Goal: Task Accomplishment & Management: Use online tool/utility

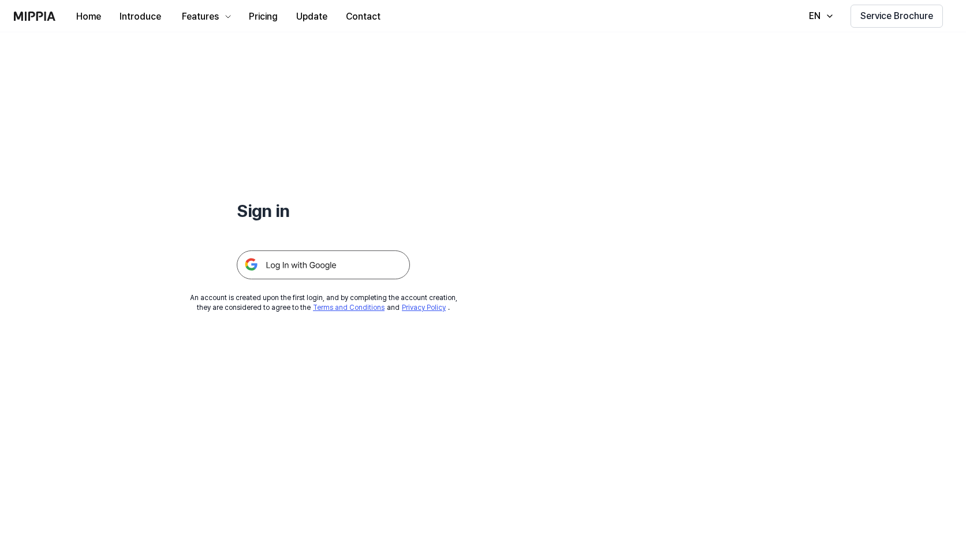
click at [325, 264] on img at bounding box center [323, 265] width 173 height 29
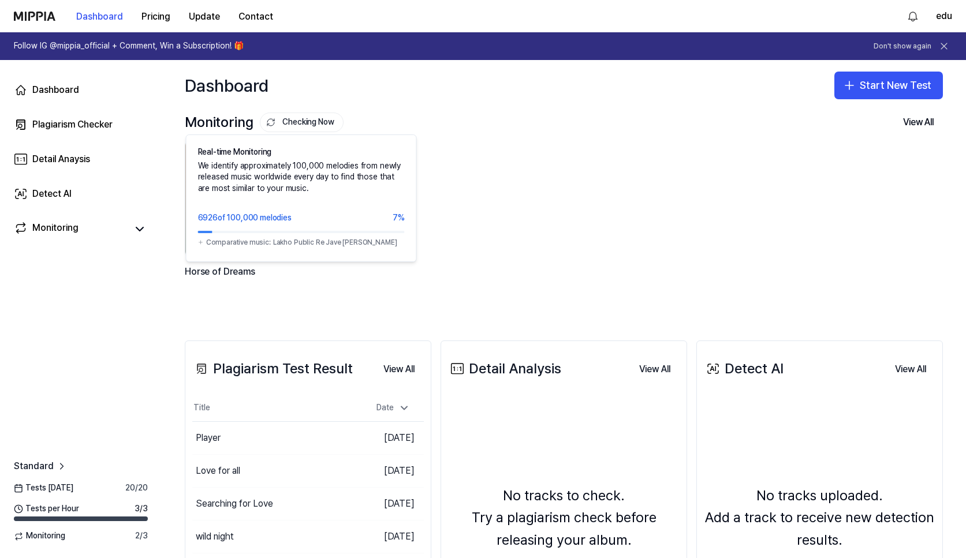
click at [311, 118] on button "Checking Now" at bounding box center [302, 123] width 84 height 20
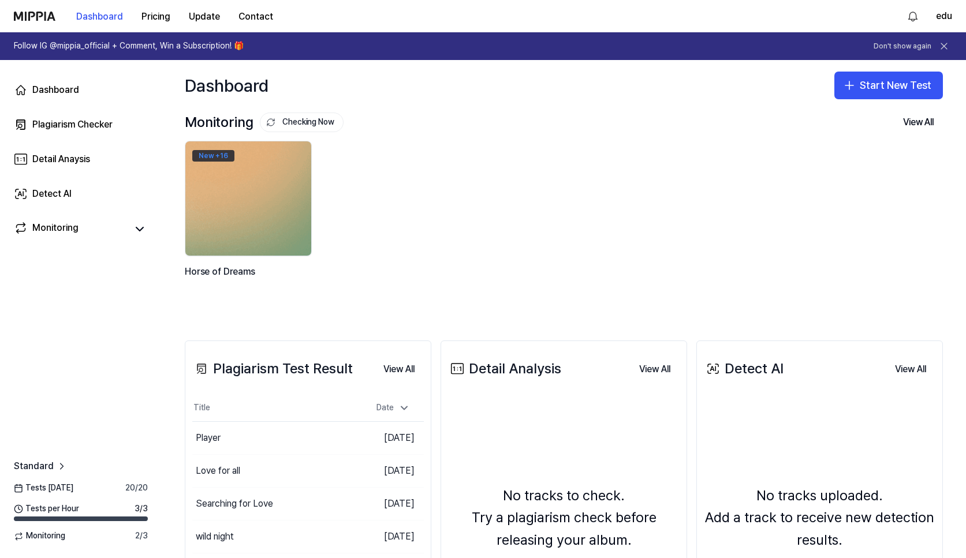
click at [221, 155] on div "New + 16" at bounding box center [213, 156] width 42 height 12
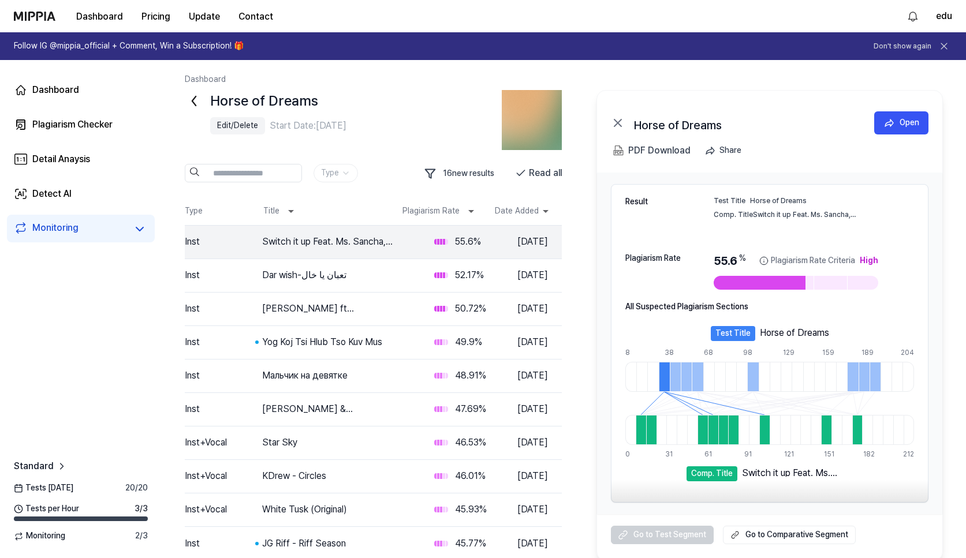
click at [195, 103] on icon at bounding box center [194, 101] width 18 height 18
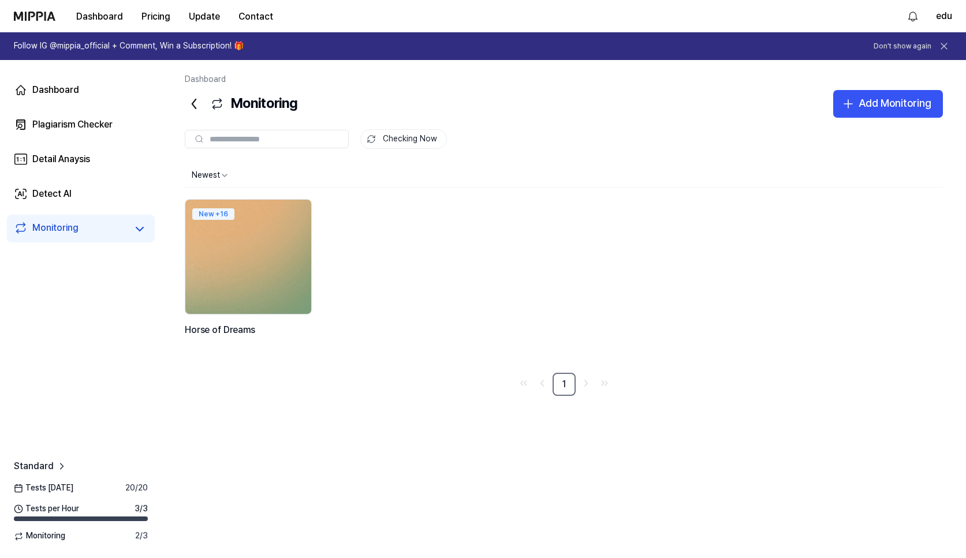
click at [276, 257] on img at bounding box center [248, 257] width 139 height 126
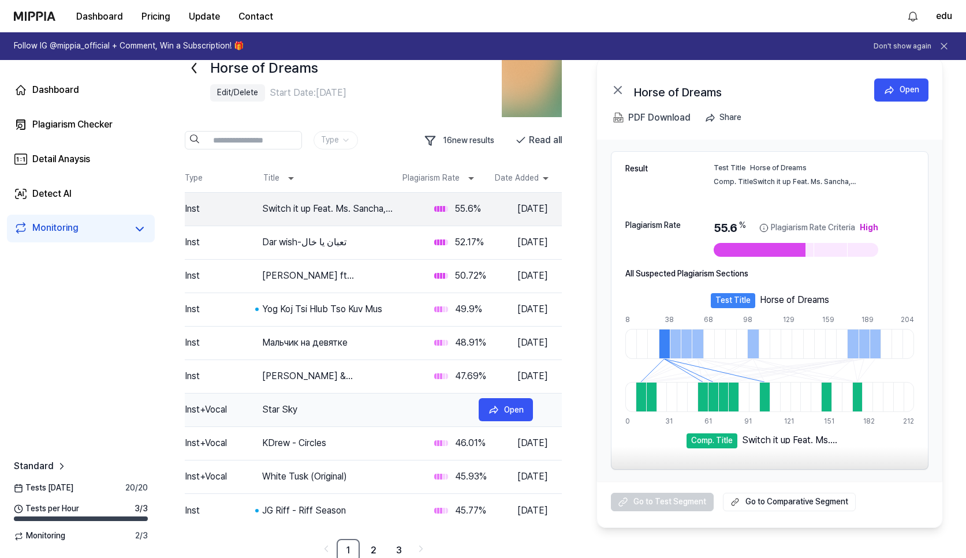
scroll to position [37, 0]
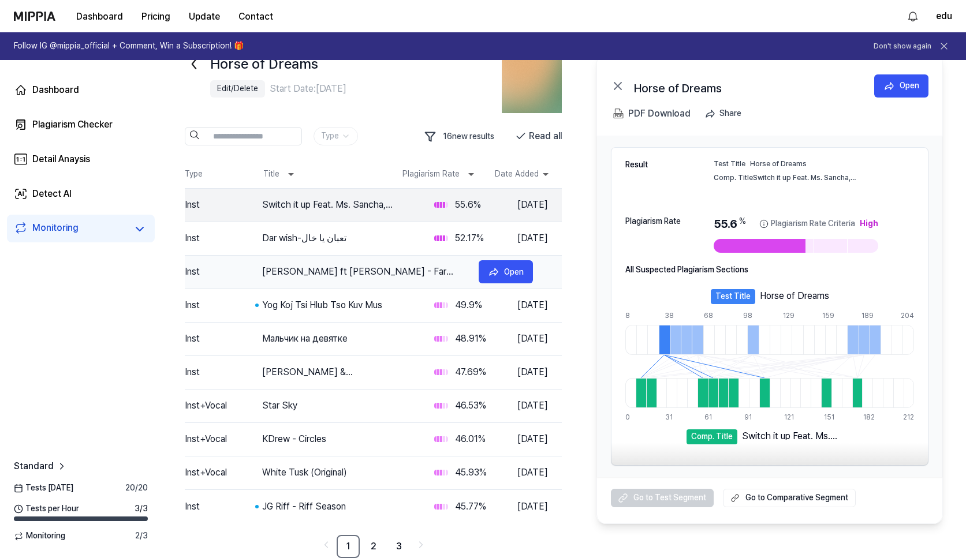
click at [309, 275] on div "[PERSON_NAME] ft [PERSON_NAME] - Far Away From Me (Where I Cant Follow)" at bounding box center [365, 272] width 207 height 14
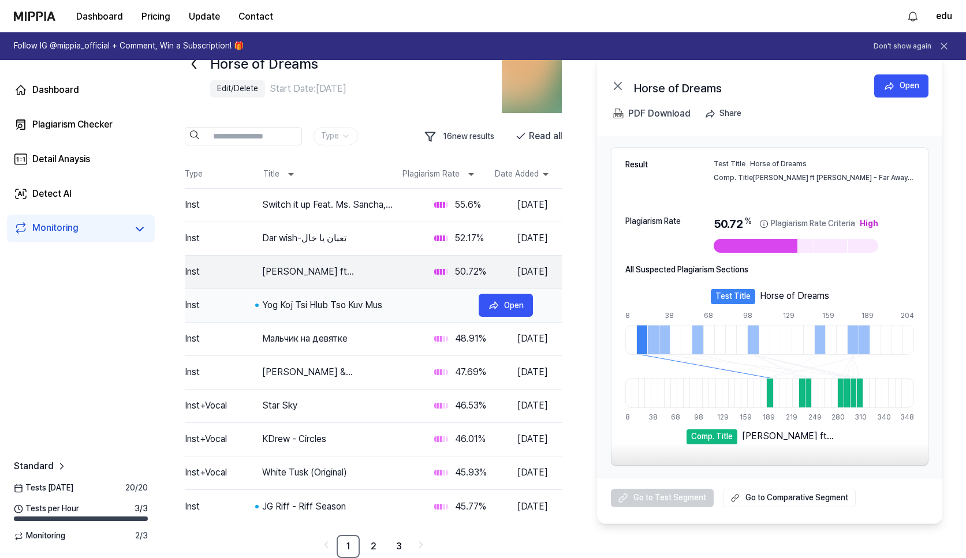
click at [301, 307] on div "Yog Koj Tsi Hlub Tso Kuv Mus" at bounding box center [365, 306] width 207 height 14
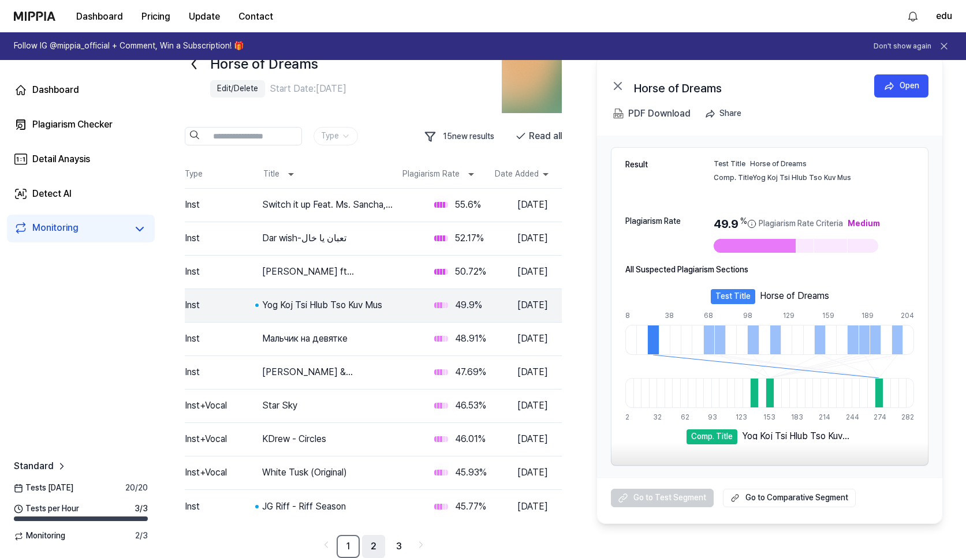
click at [370, 552] on link "2" at bounding box center [373, 546] width 23 height 23
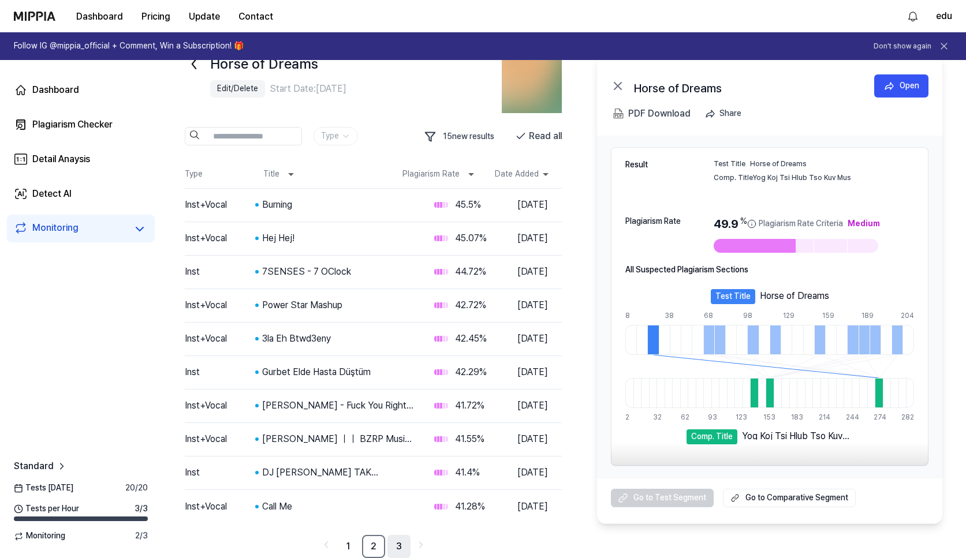
click at [396, 550] on link "3" at bounding box center [398, 546] width 23 height 23
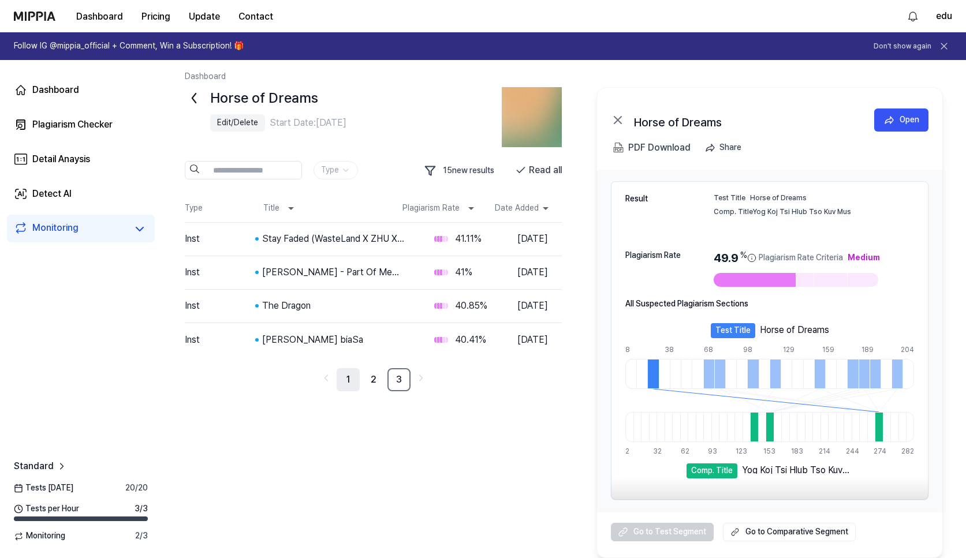
click at [351, 385] on link "1" at bounding box center [348, 379] width 23 height 23
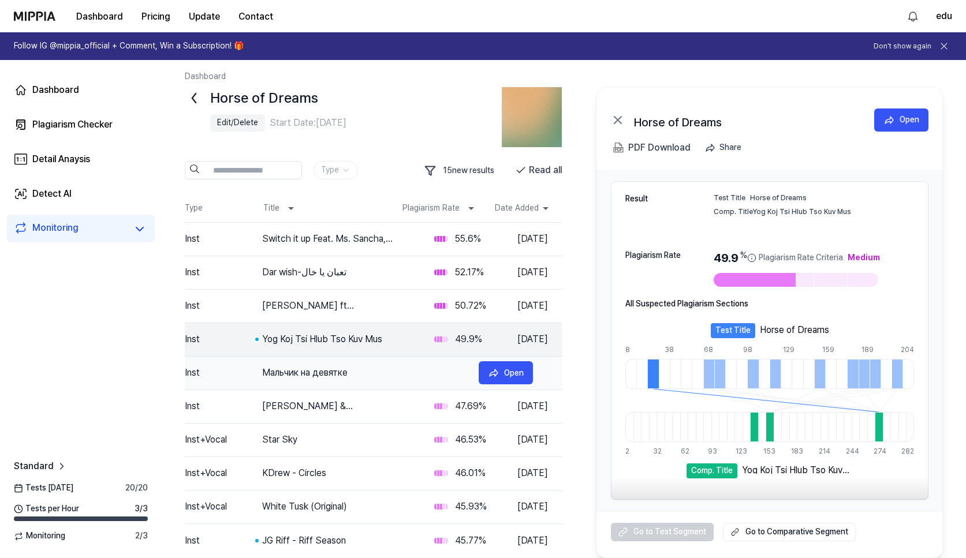
scroll to position [37, 0]
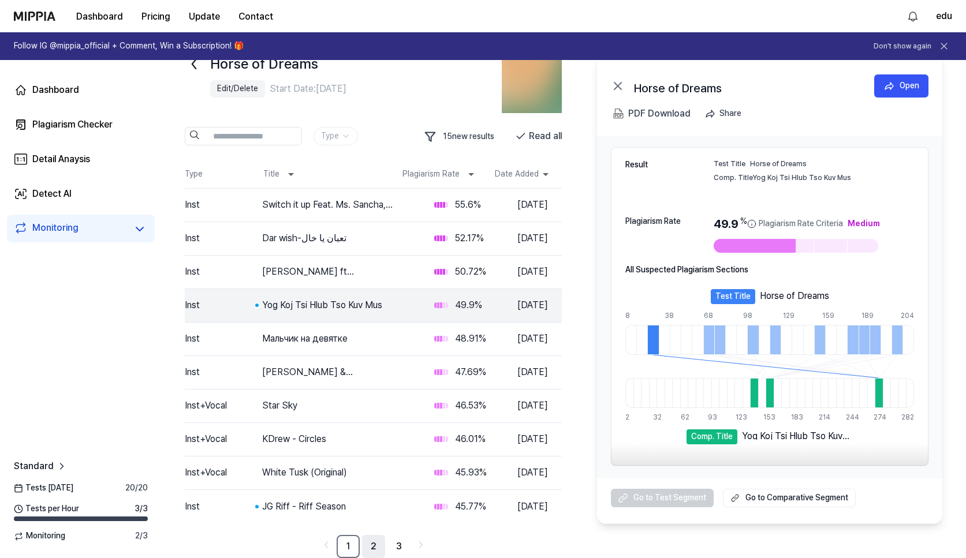
click at [374, 547] on link "2" at bounding box center [373, 546] width 23 height 23
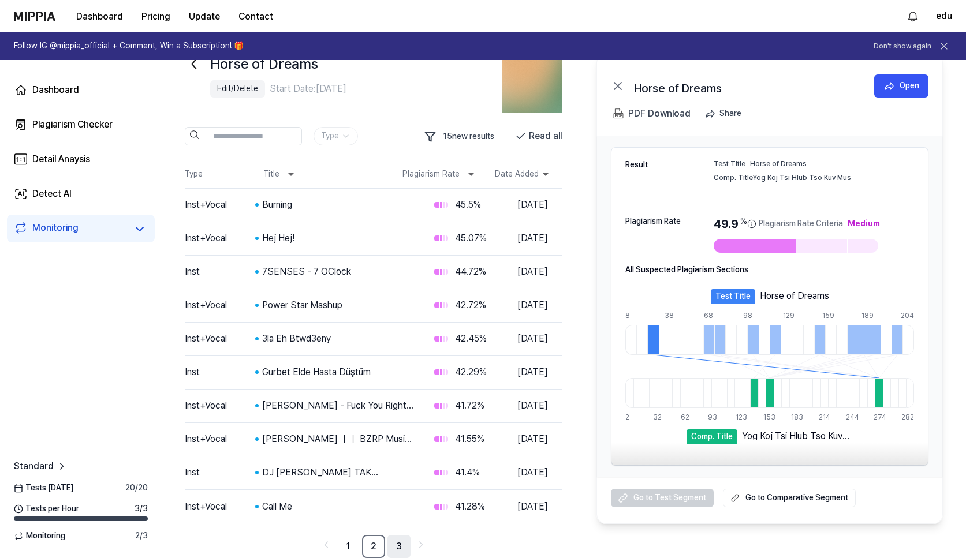
click at [397, 547] on link "3" at bounding box center [398, 546] width 23 height 23
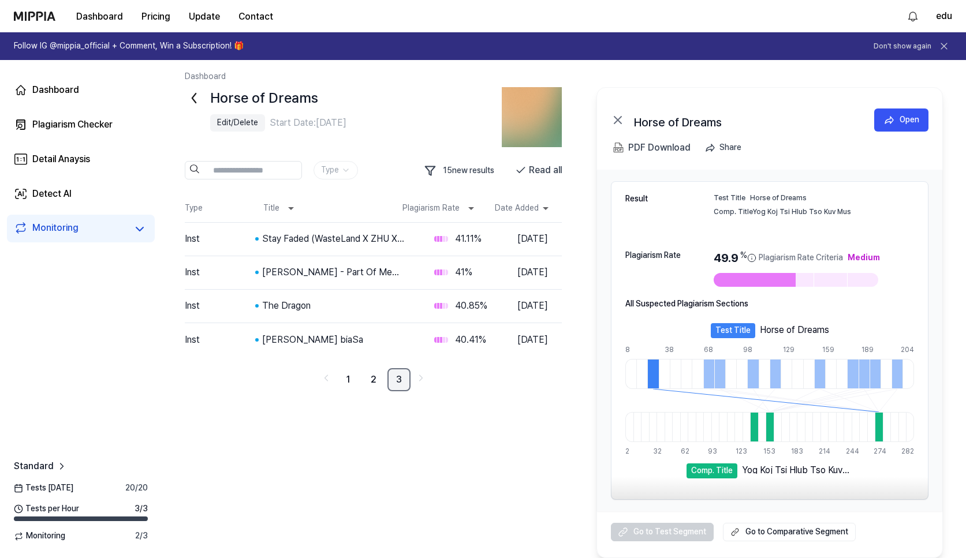
scroll to position [3, 0]
click at [93, 149] on link "Detail Anaysis" at bounding box center [81, 160] width 148 height 28
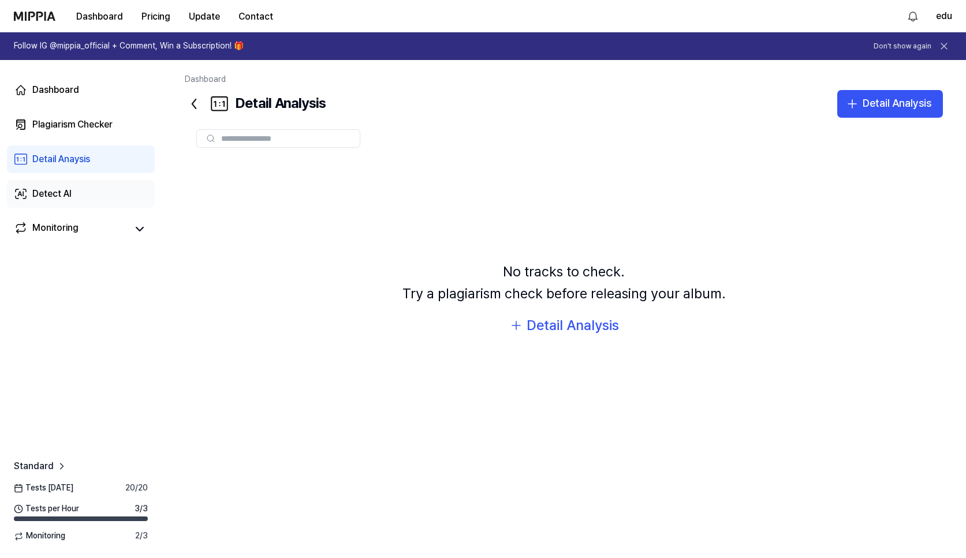
click at [59, 193] on div "Detect AI" at bounding box center [51, 194] width 39 height 14
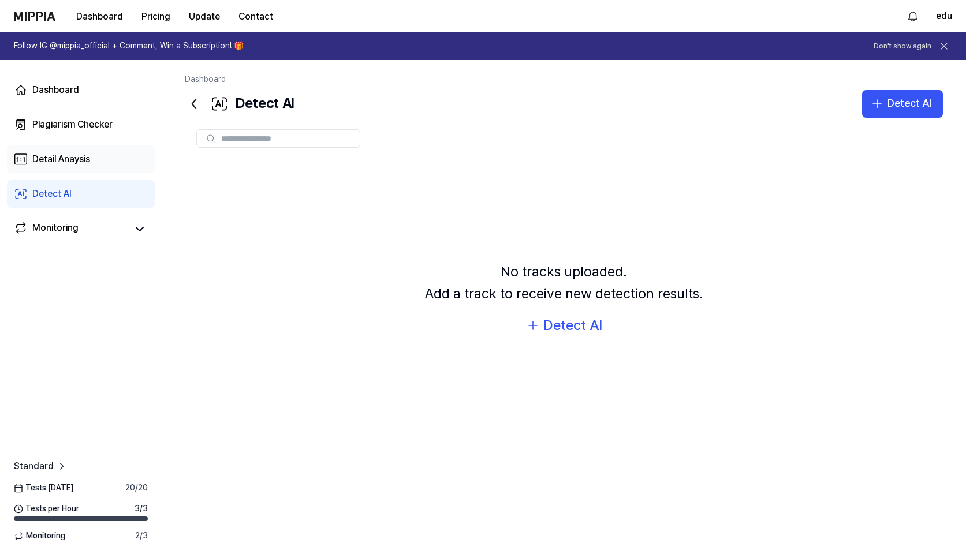
click at [70, 158] on div "Detail Anaysis" at bounding box center [61, 159] width 58 height 14
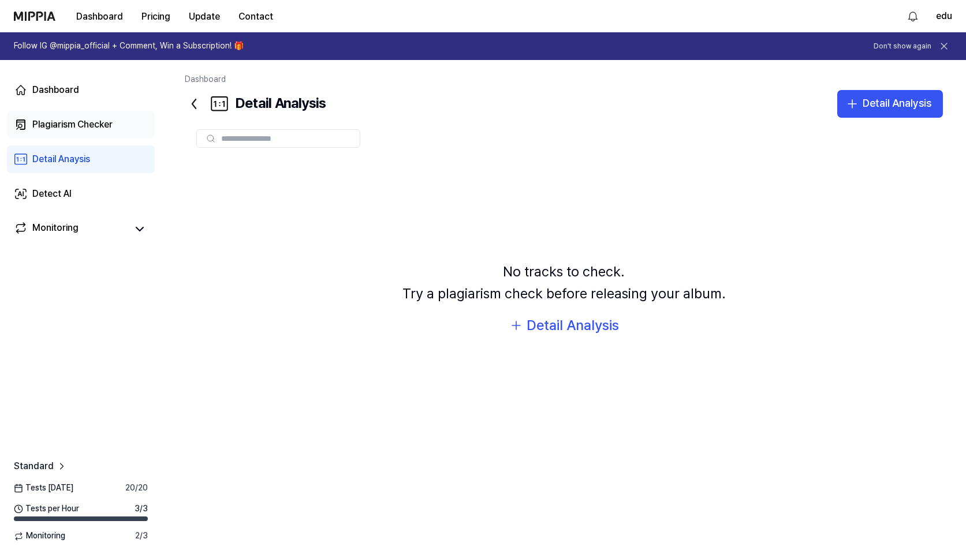
click at [73, 131] on div "Plagiarism Checker" at bounding box center [72, 125] width 80 height 14
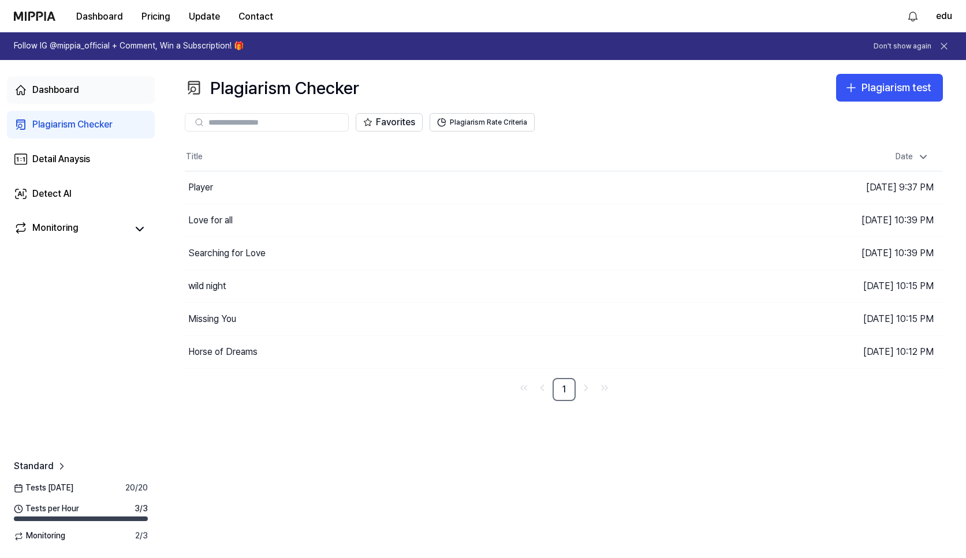
click at [57, 92] on div "Dashboard" at bounding box center [55, 90] width 47 height 14
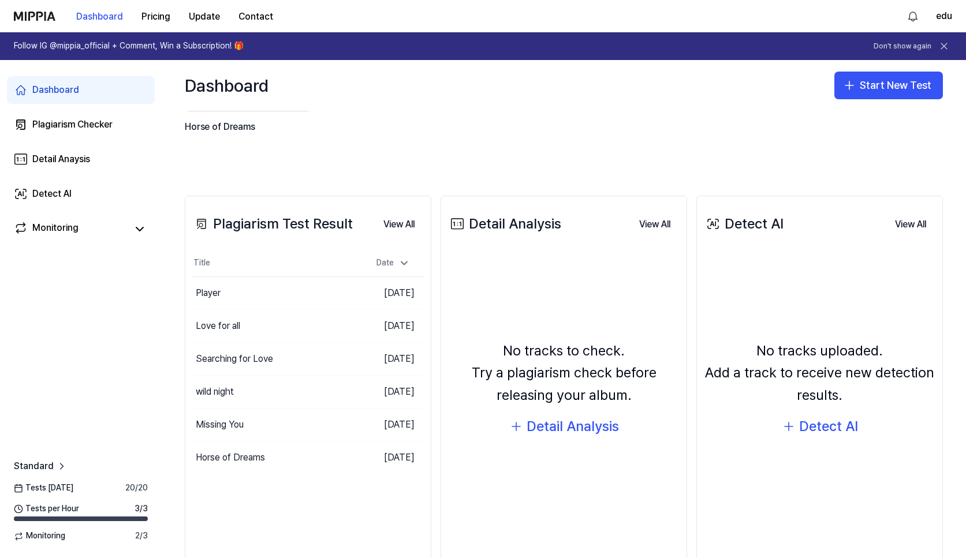
scroll to position [176, 0]
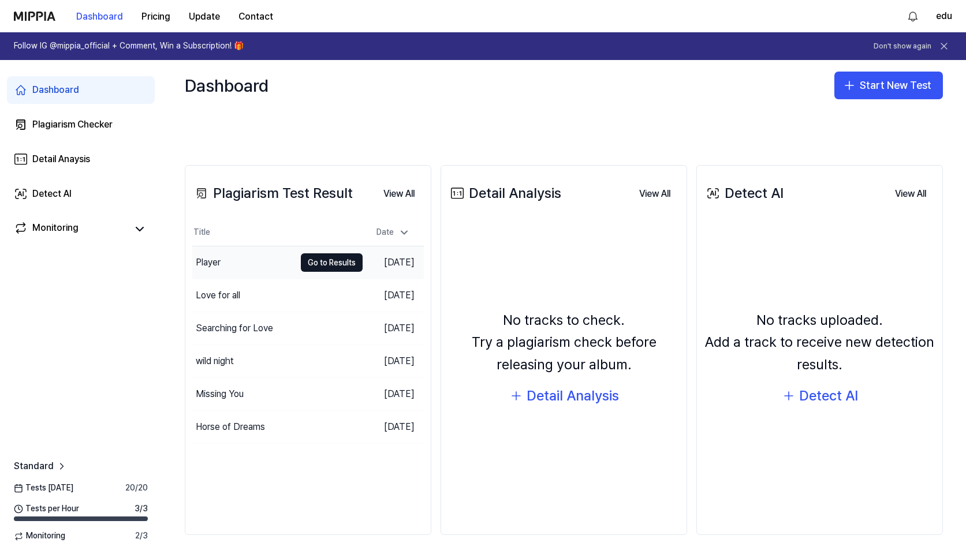
click at [219, 260] on div "Player" at bounding box center [208, 263] width 25 height 14
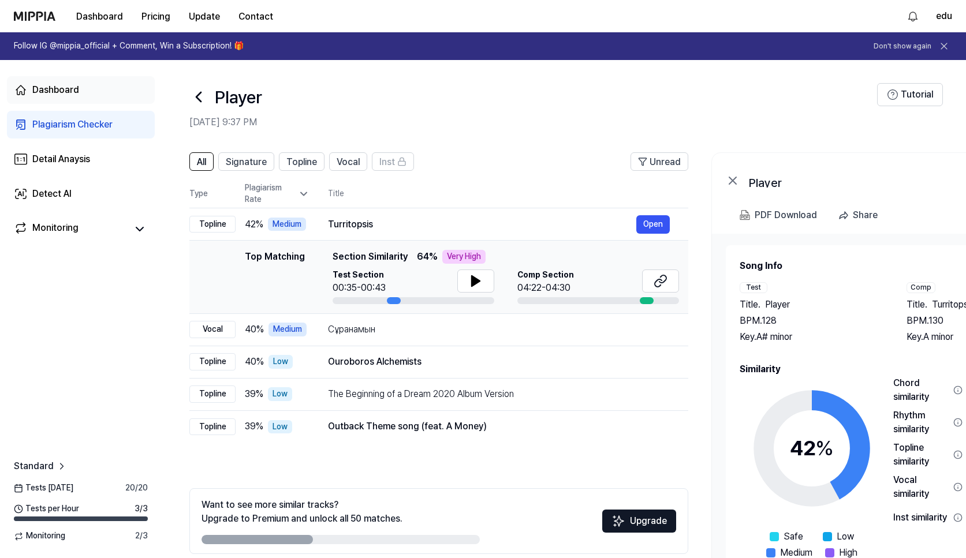
click at [74, 88] on div "Dashboard" at bounding box center [55, 90] width 47 height 14
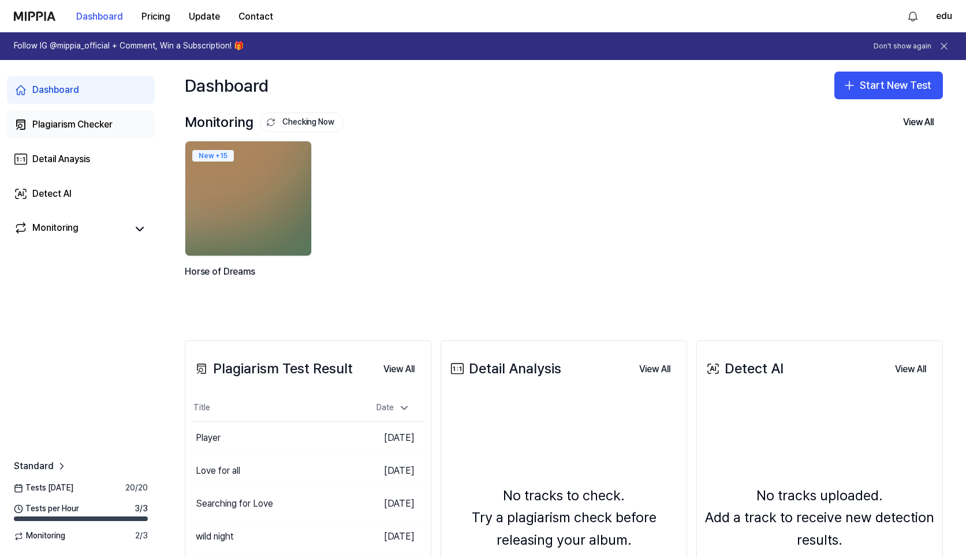
click at [70, 115] on link "Plagiarism Checker" at bounding box center [81, 125] width 148 height 28
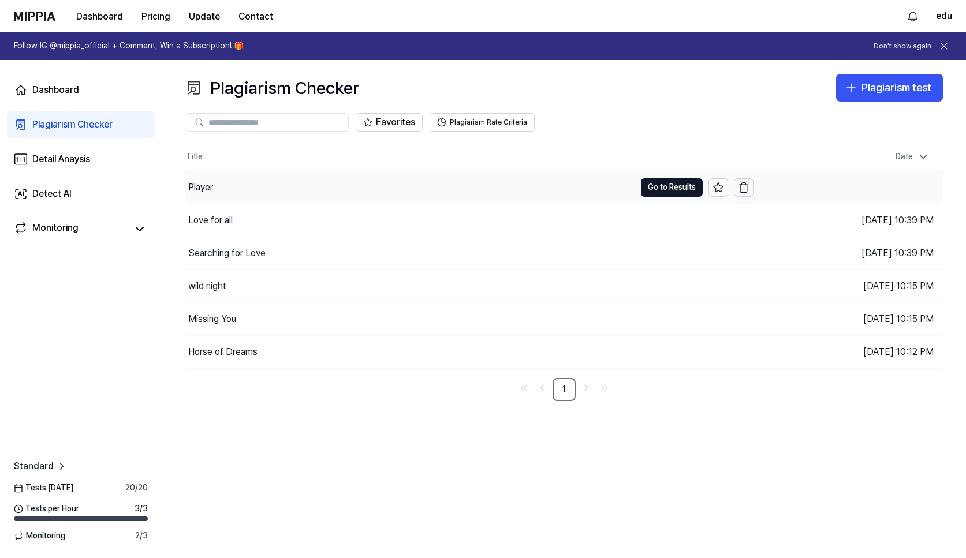
click at [210, 178] on div "Player" at bounding box center [410, 188] width 450 height 32
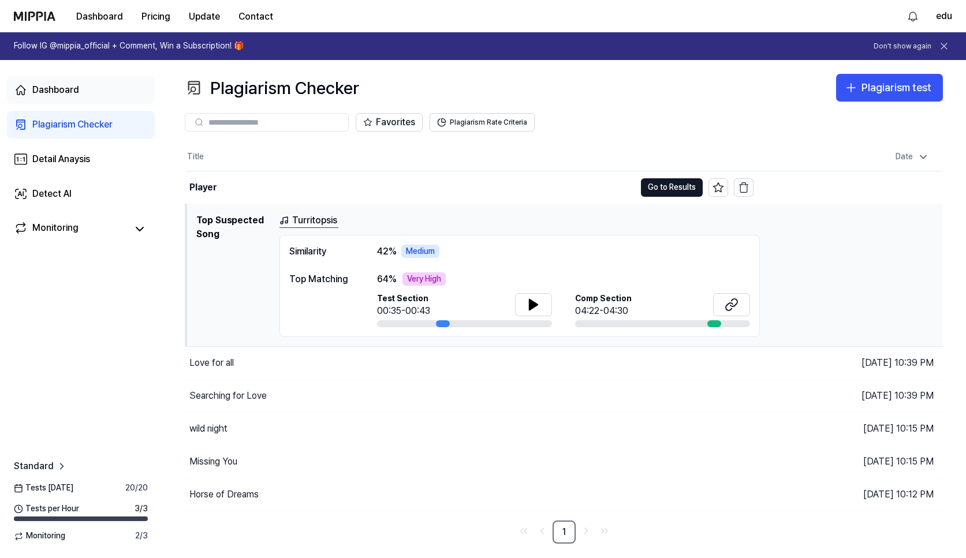
click at [48, 95] on div "Dashboard" at bounding box center [55, 90] width 47 height 14
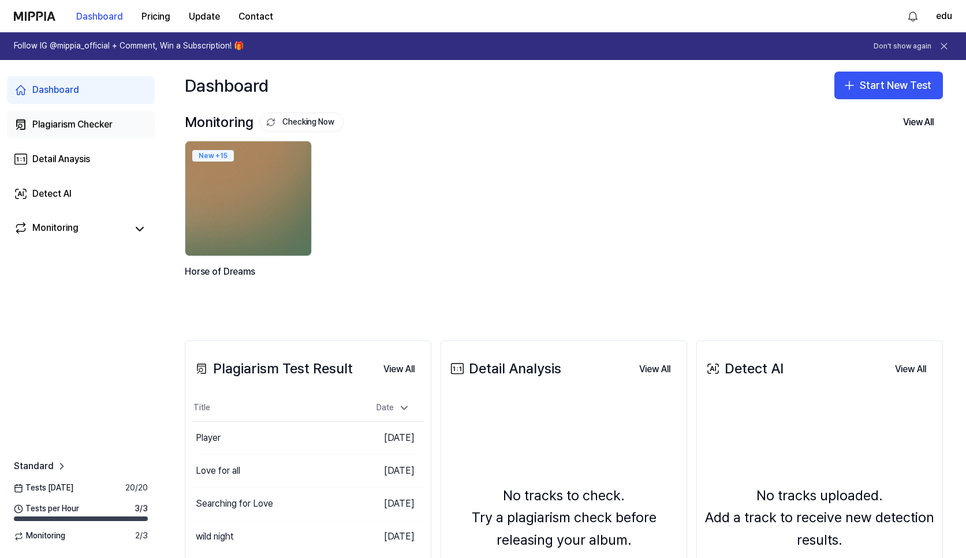
click at [59, 126] on div "Plagiarism Checker" at bounding box center [72, 125] width 80 height 14
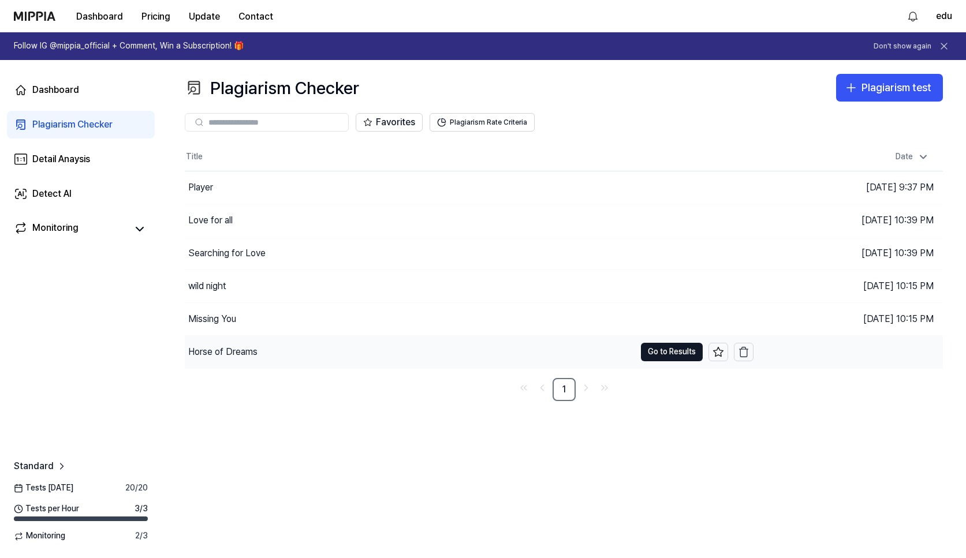
click at [232, 355] on div "Horse of Dreams" at bounding box center [222, 352] width 69 height 14
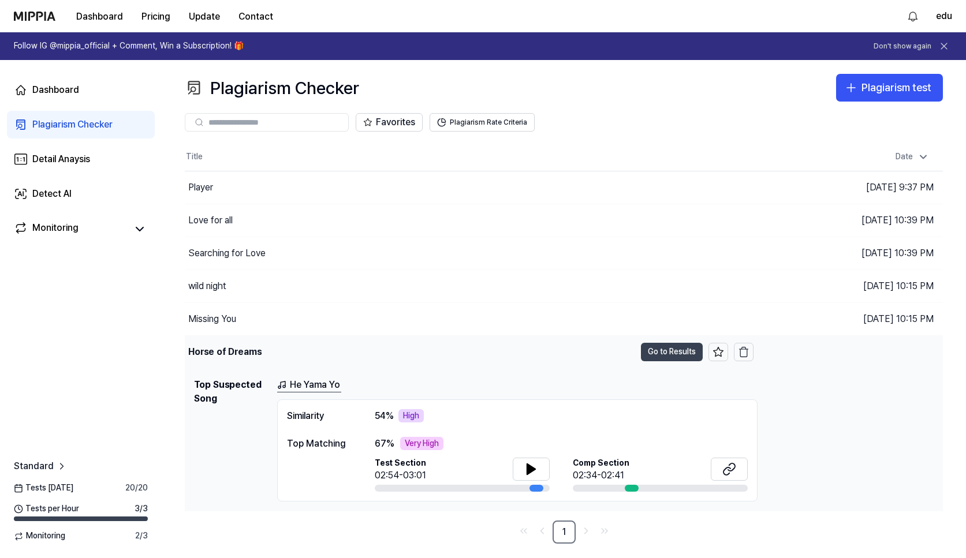
click at [661, 356] on button "Go to Results" at bounding box center [672, 352] width 62 height 18
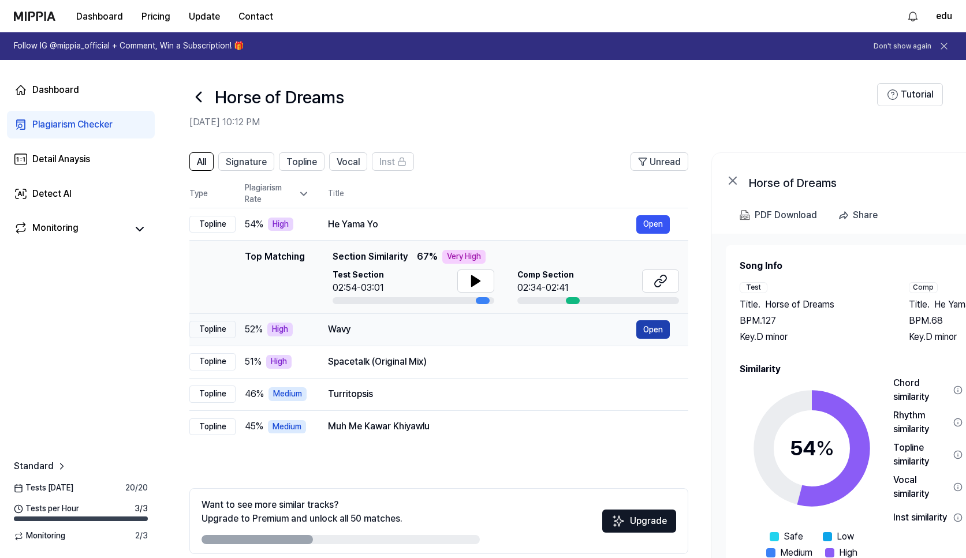
click at [653, 331] on button "Open" at bounding box center [652, 330] width 33 height 18
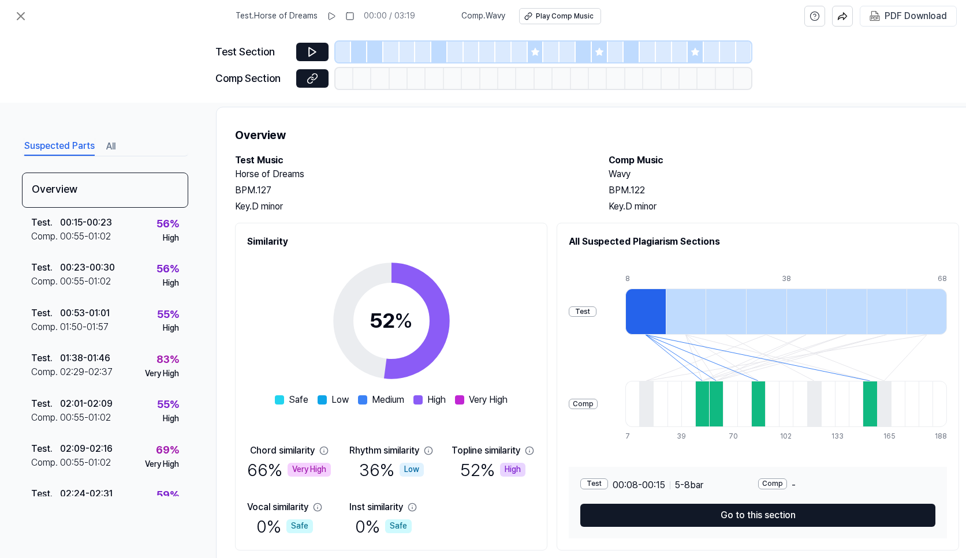
scroll to position [0, 1]
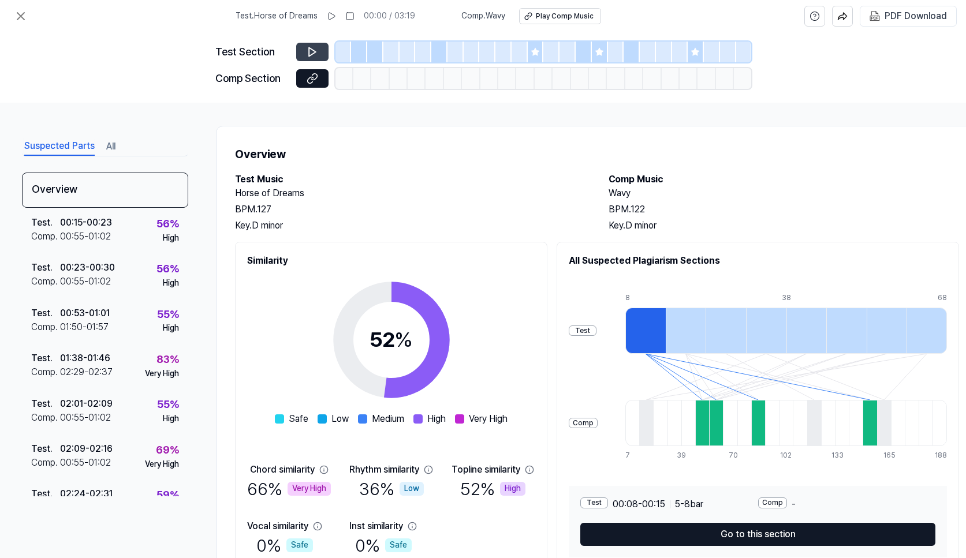
click at [304, 59] on button at bounding box center [312, 52] width 32 height 18
click at [314, 50] on icon at bounding box center [313, 52] width 12 height 12
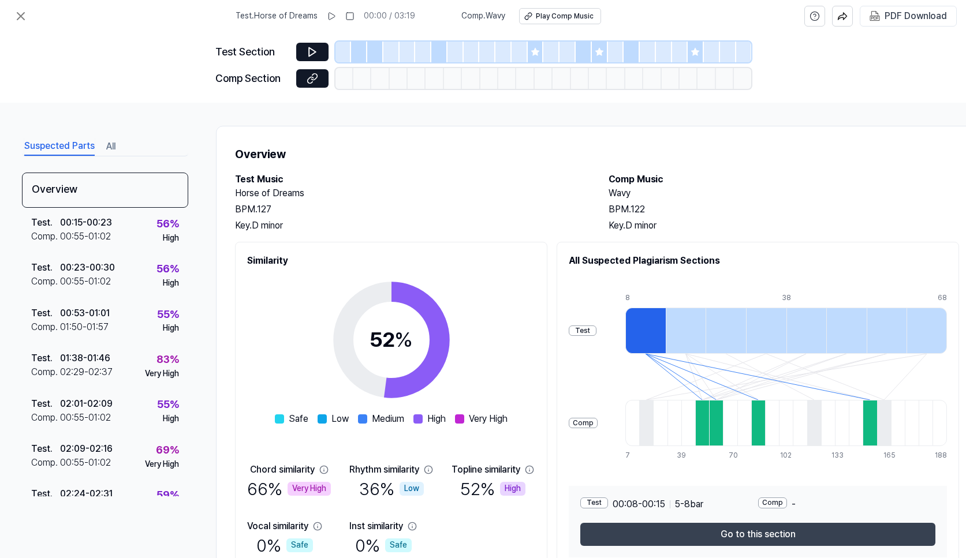
click at [734, 532] on button "Go to this section" at bounding box center [757, 534] width 355 height 23
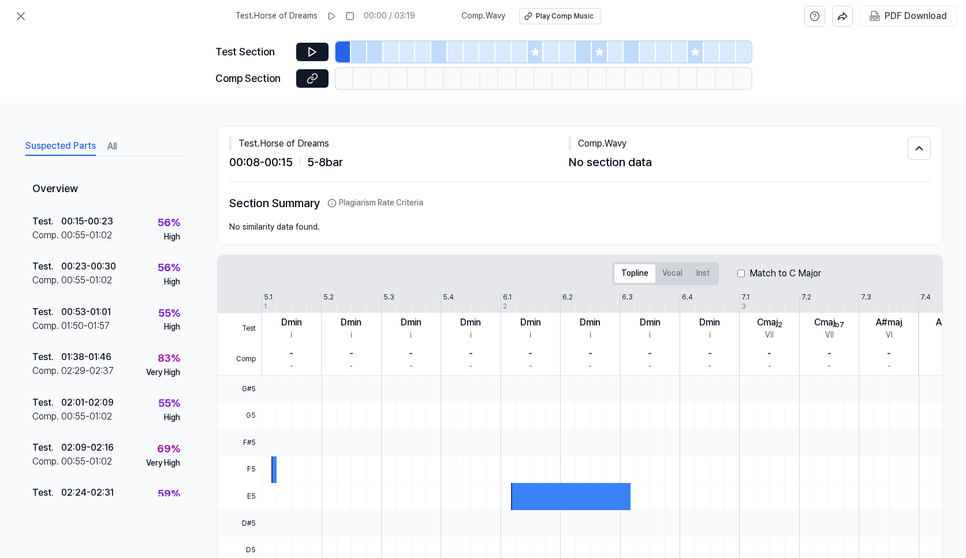
scroll to position [0, 0]
click at [20, 16] on icon at bounding box center [20, 16] width 7 height 7
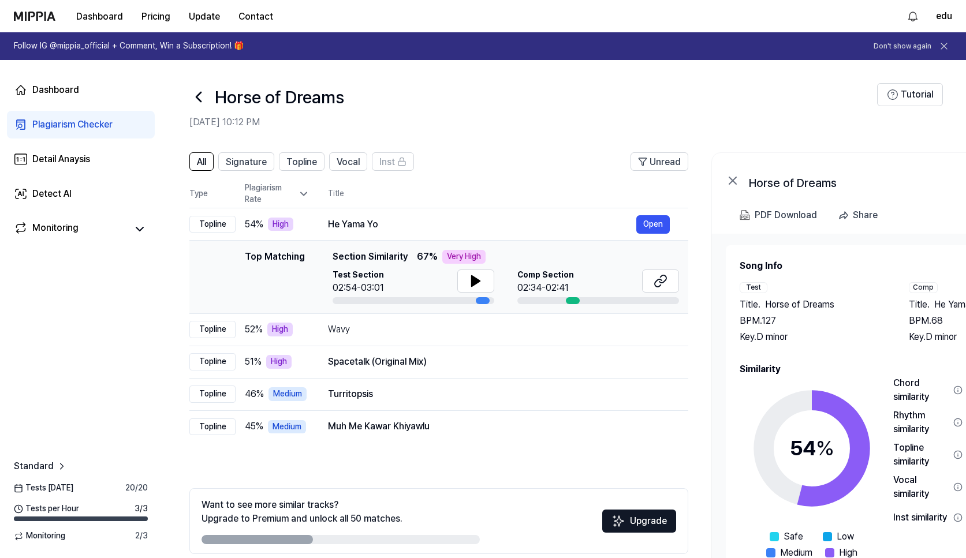
click at [199, 102] on icon at bounding box center [198, 97] width 18 height 18
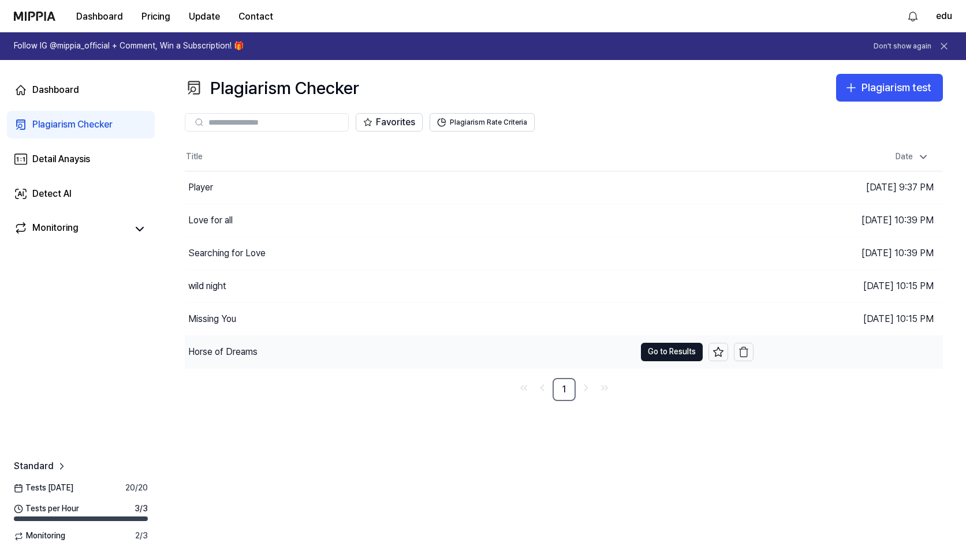
click at [234, 351] on div "Horse of Dreams" at bounding box center [222, 352] width 69 height 14
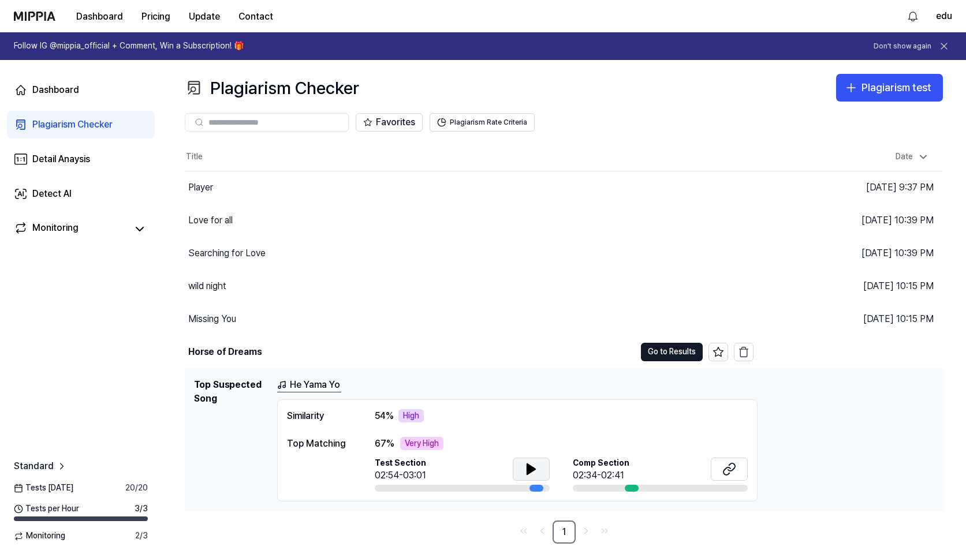
click at [534, 469] on icon at bounding box center [531, 469] width 8 height 10
click at [725, 470] on icon at bounding box center [727, 471] width 7 height 8
click at [651, 355] on button "Go to Results" at bounding box center [672, 352] width 62 height 18
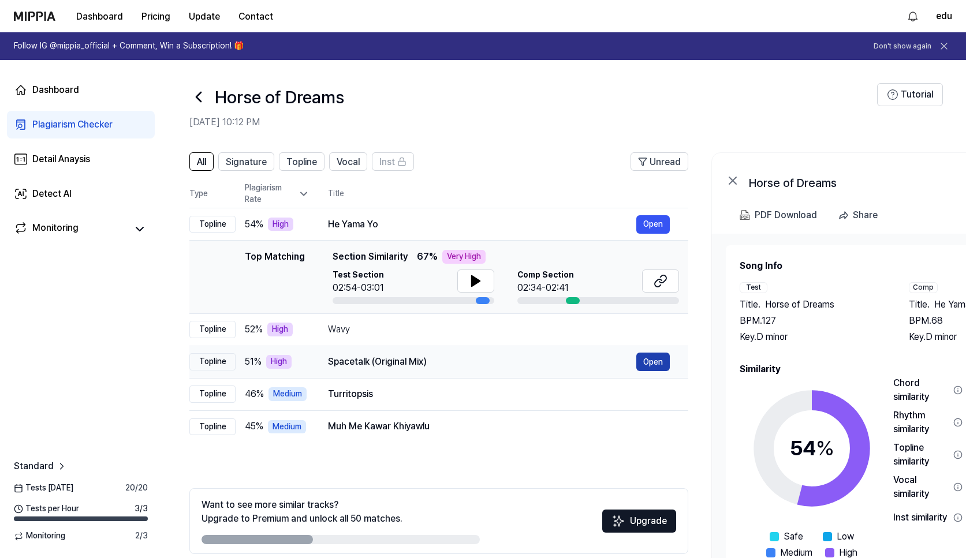
click at [657, 360] on button "Open" at bounding box center [652, 362] width 33 height 18
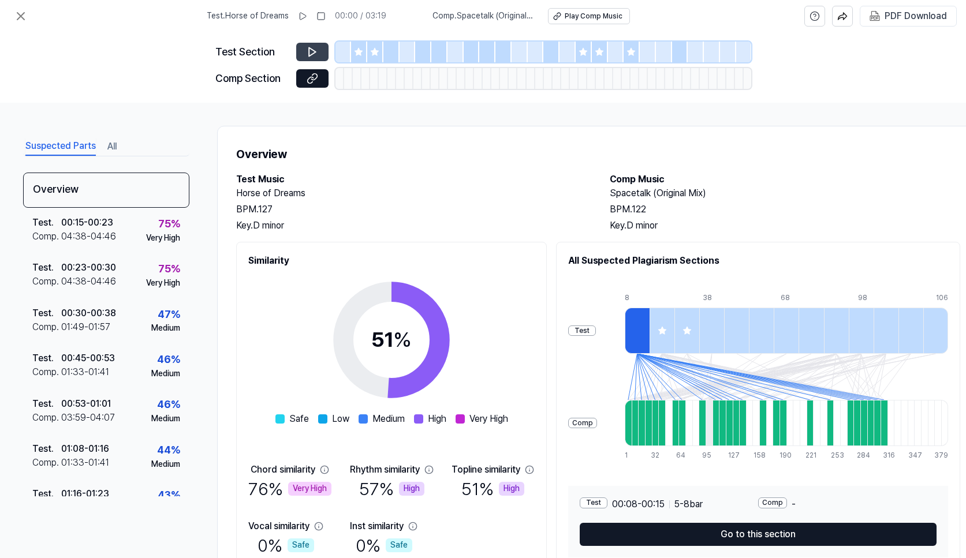
click at [311, 60] on button at bounding box center [312, 52] width 32 height 18
click at [314, 51] on icon at bounding box center [312, 52] width 7 height 9
click at [310, 80] on icon at bounding box center [313, 79] width 12 height 12
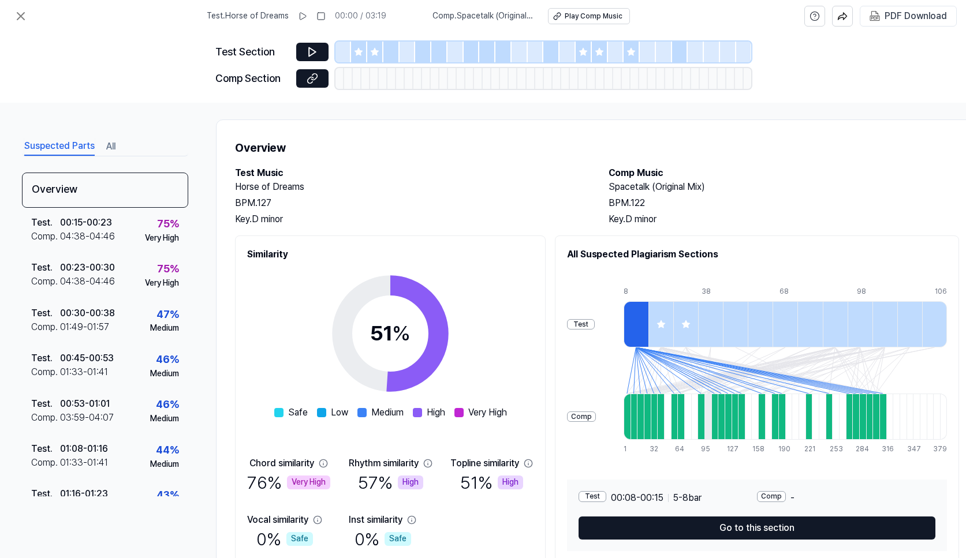
scroll to position [0, 1]
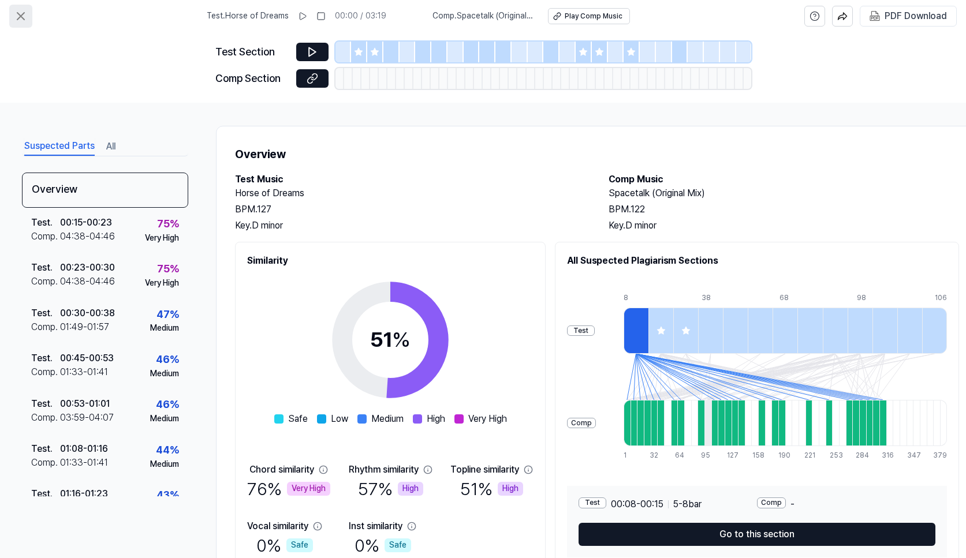
click at [22, 24] on button at bounding box center [20, 16] width 23 height 23
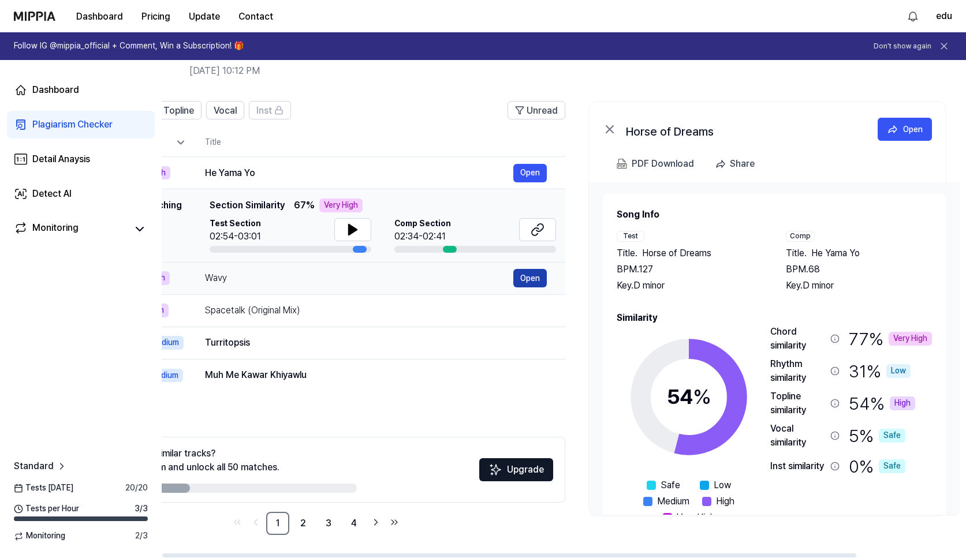
scroll to position [0, 126]
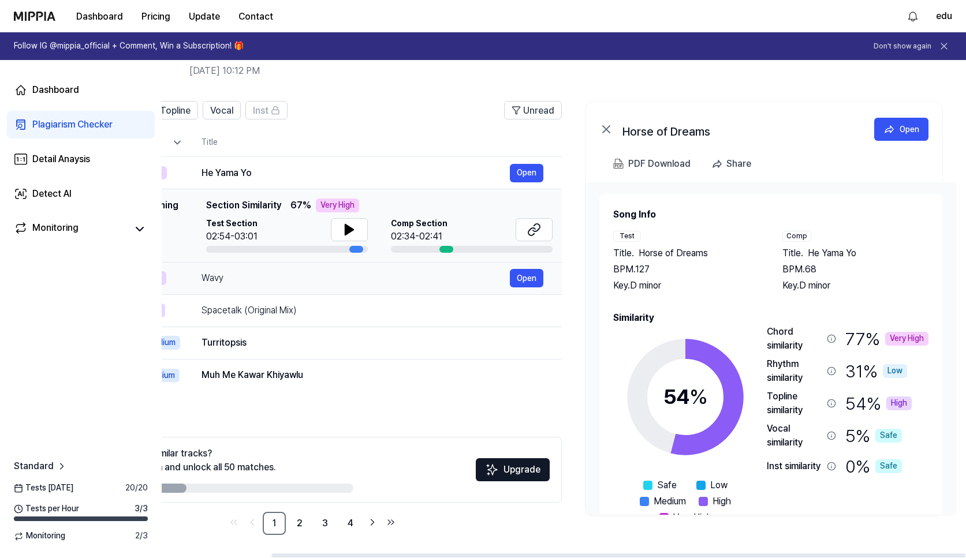
click at [429, 286] on div "Wavy Open" at bounding box center [373, 278] width 342 height 18
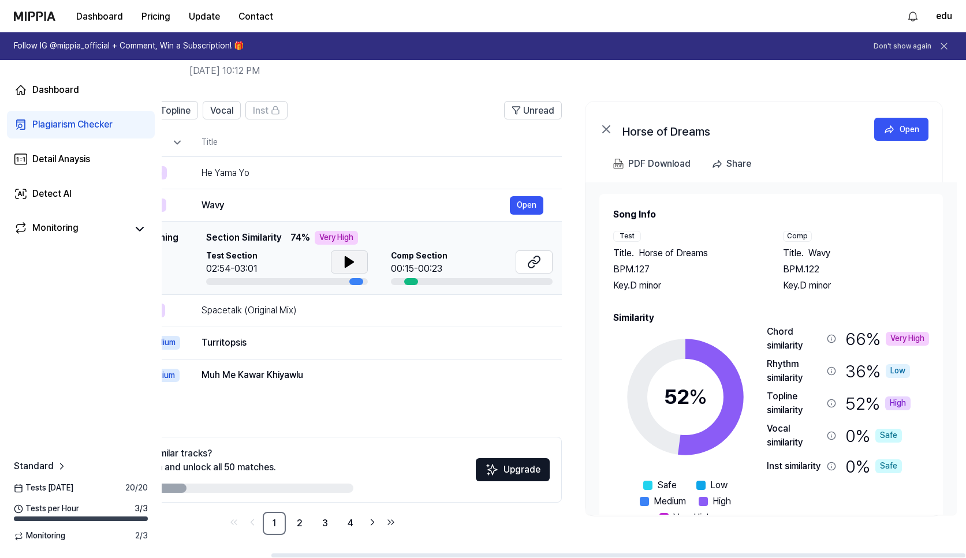
click at [348, 260] on icon at bounding box center [349, 262] width 8 height 10
click at [348, 260] on icon at bounding box center [349, 262] width 14 height 14
click at [536, 262] on icon at bounding box center [534, 262] width 14 height 14
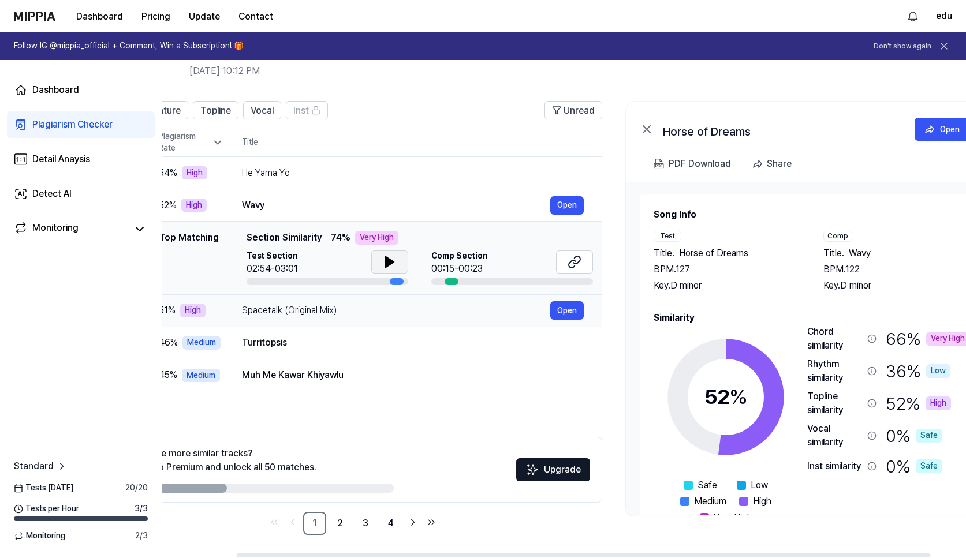
scroll to position [0, 0]
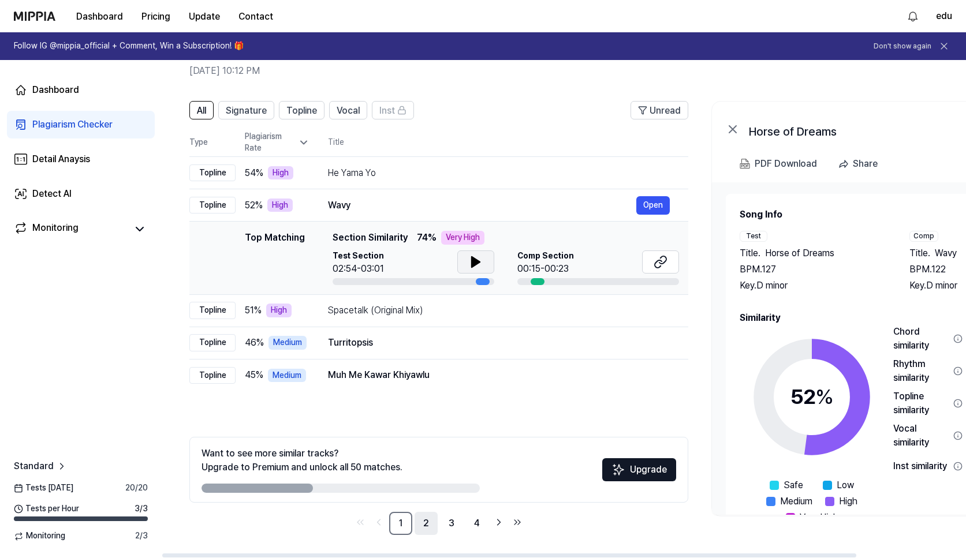
click at [421, 524] on link "2" at bounding box center [426, 523] width 23 height 23
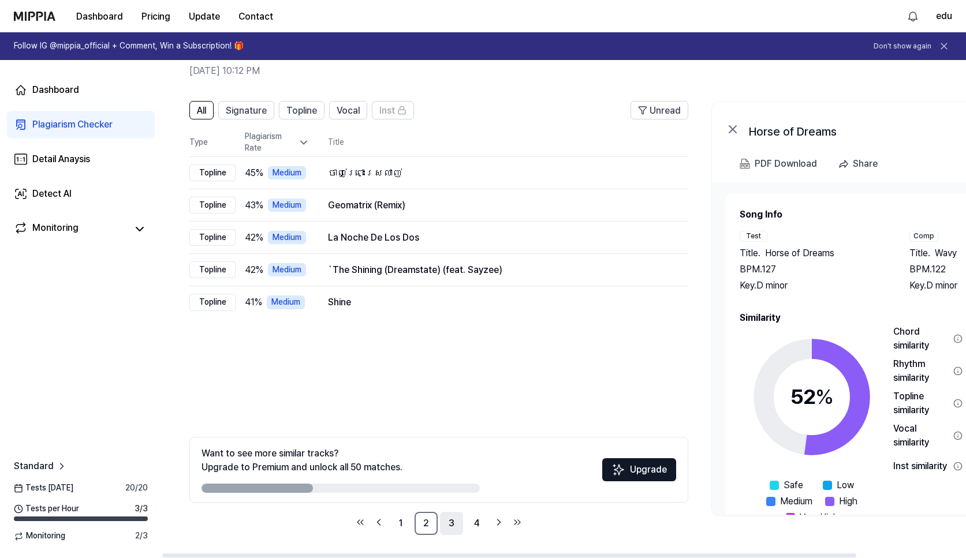
click at [447, 524] on link "3" at bounding box center [451, 523] width 23 height 23
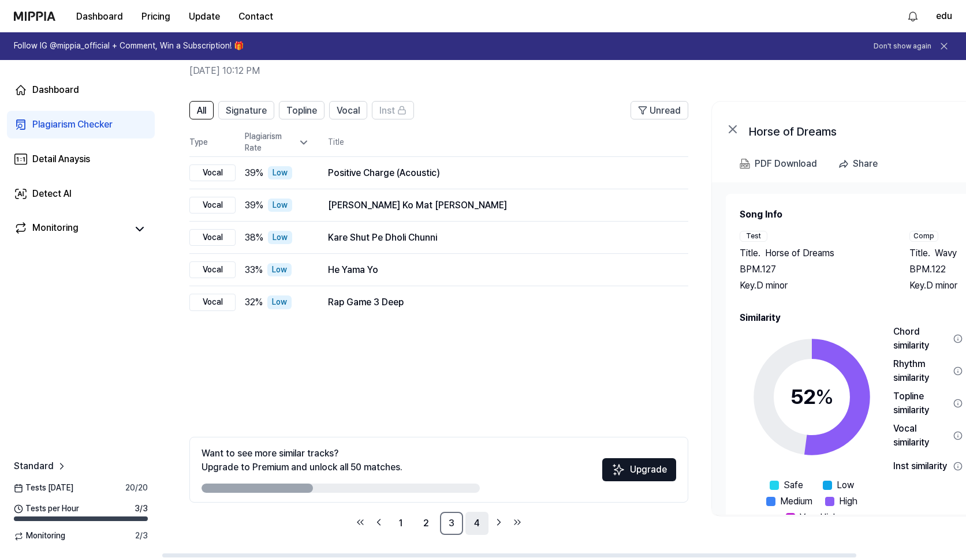
click at [468, 523] on link "4" at bounding box center [476, 523] width 23 height 23
click at [404, 525] on link "1" at bounding box center [400, 523] width 23 height 23
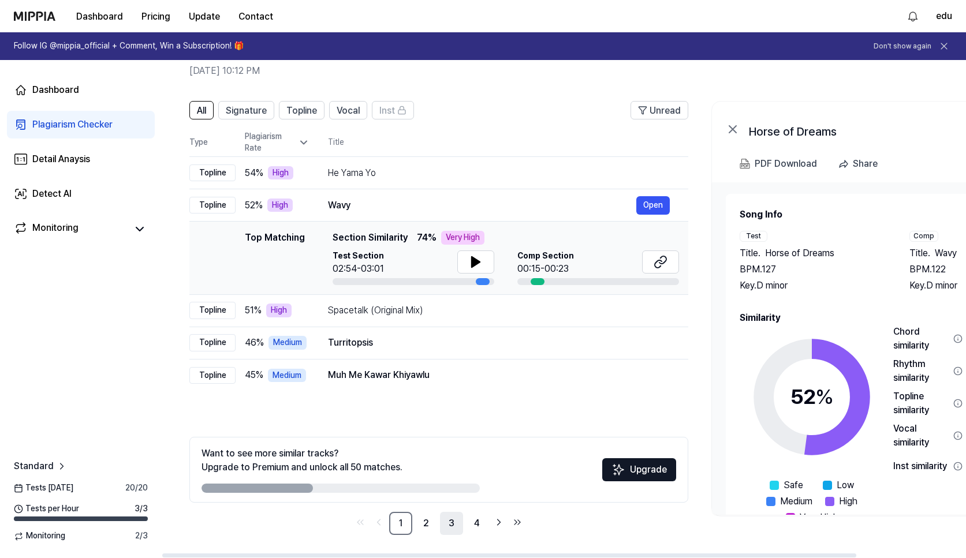
click at [452, 526] on link "3" at bounding box center [451, 523] width 23 height 23
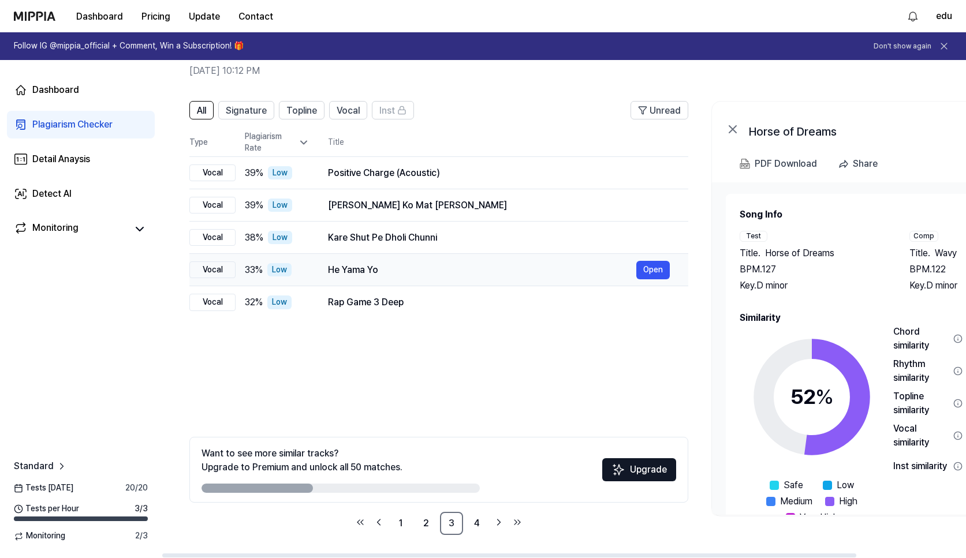
click at [418, 277] on div "He Yama Yo Open" at bounding box center [499, 270] width 342 height 18
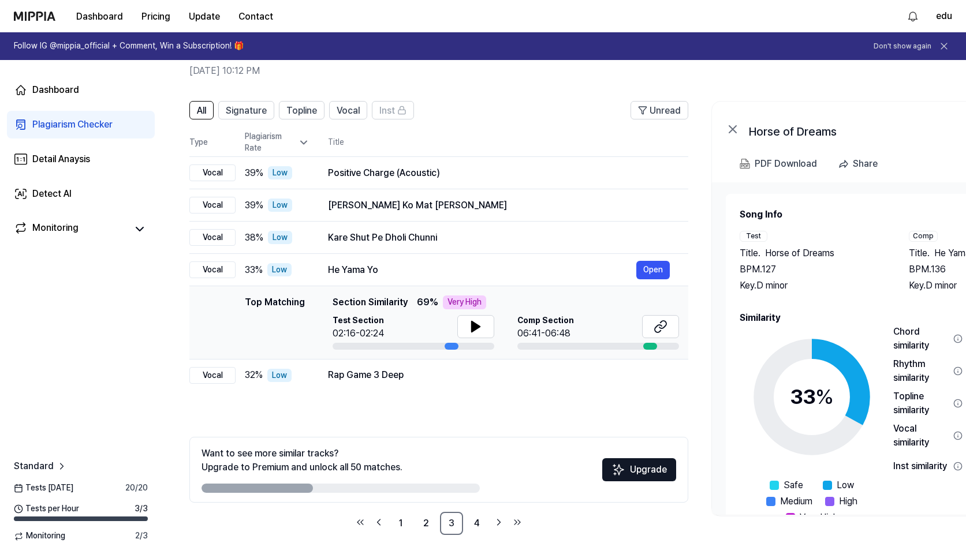
click at [63, 126] on div "Plagiarism Checker" at bounding box center [72, 125] width 80 height 14
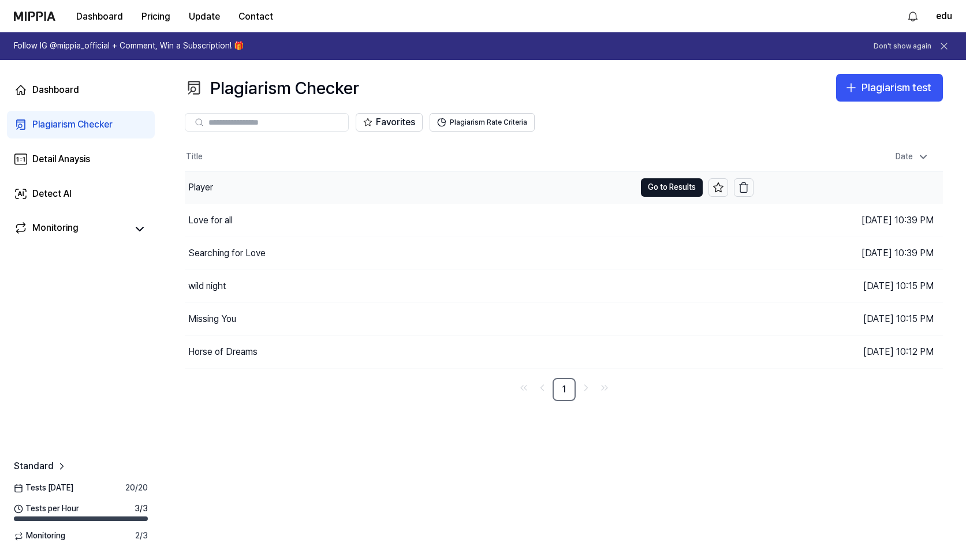
click at [221, 187] on div "Player" at bounding box center [410, 188] width 450 height 32
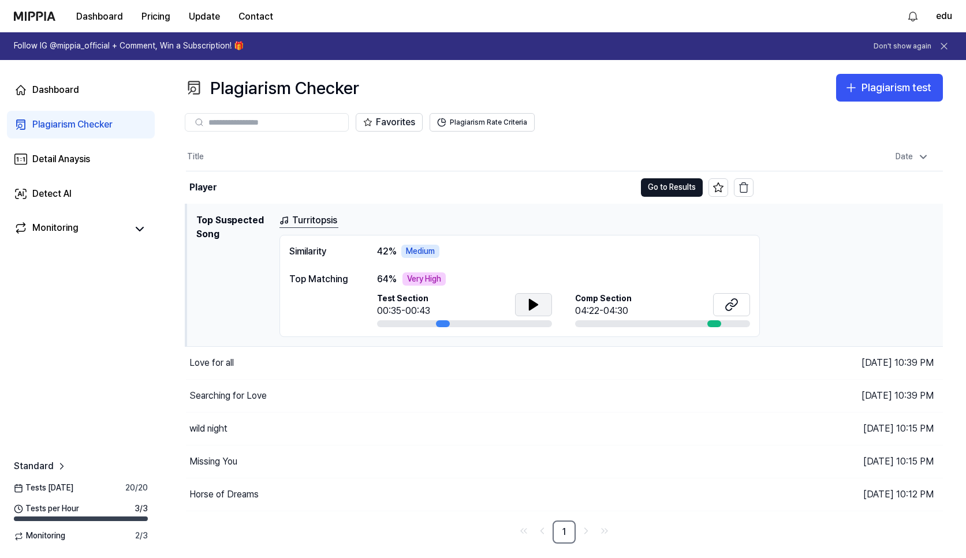
click at [533, 303] on icon at bounding box center [534, 305] width 8 height 10
click at [734, 305] on icon at bounding box center [734, 303] width 7 height 8
click at [651, 187] on button "Go to Results" at bounding box center [672, 187] width 62 height 18
